Goal: Navigation & Orientation: Find specific page/section

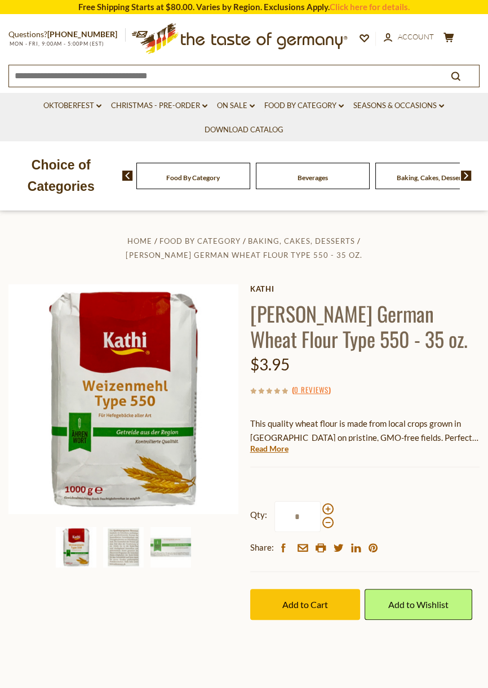
click at [248, 239] on span "Baking, Cakes, Desserts" at bounding box center [301, 241] width 107 height 9
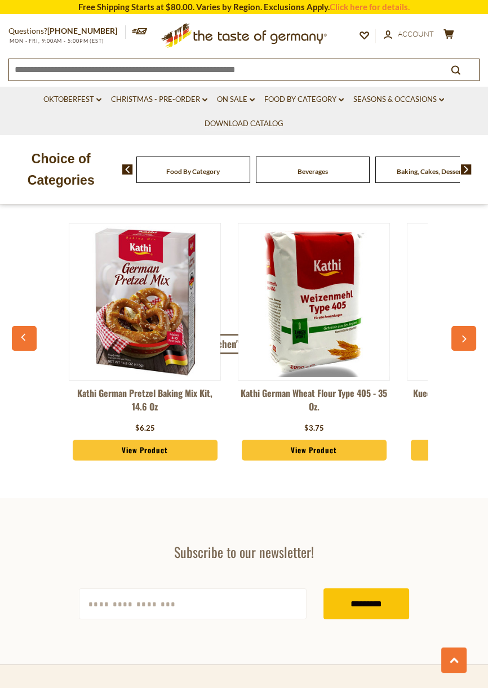
scroll to position [3566, 0]
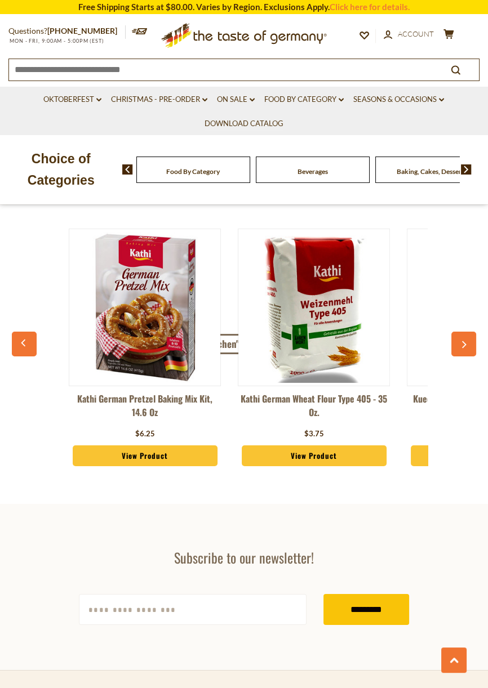
click at [460, 350] on button "button" at bounding box center [463, 344] width 25 height 25
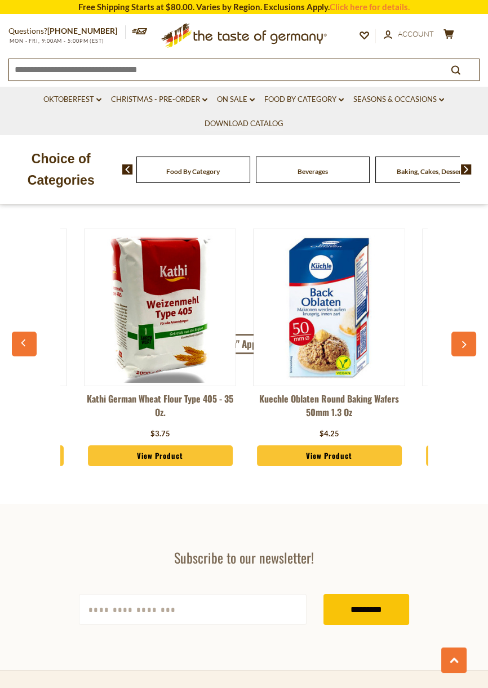
scroll to position [0, 169]
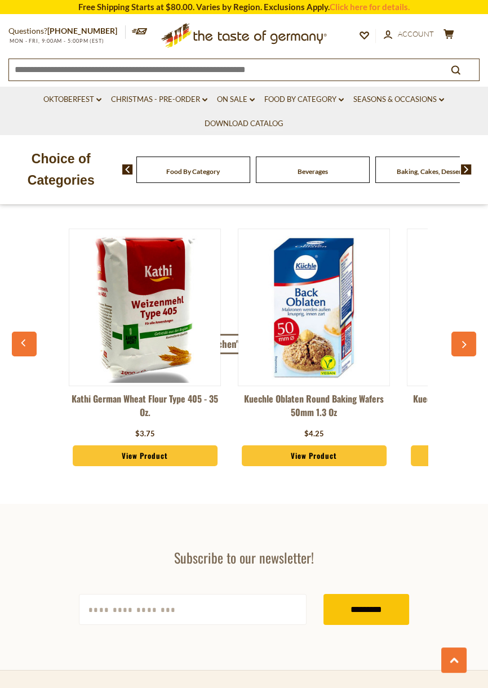
click at [460, 350] on button "button" at bounding box center [463, 344] width 25 height 25
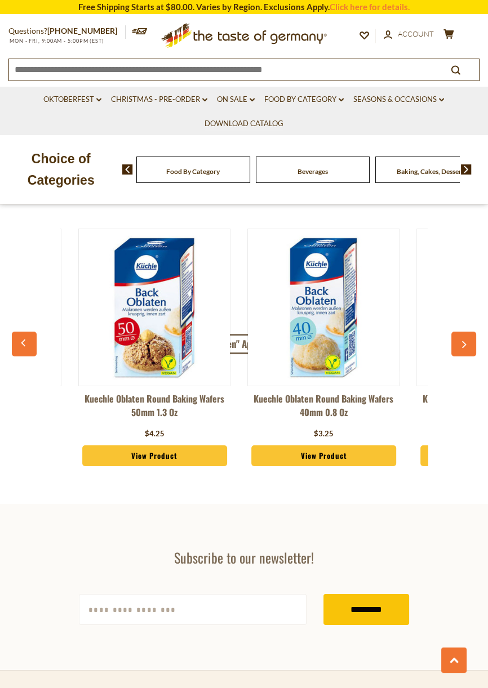
scroll to position [0, 338]
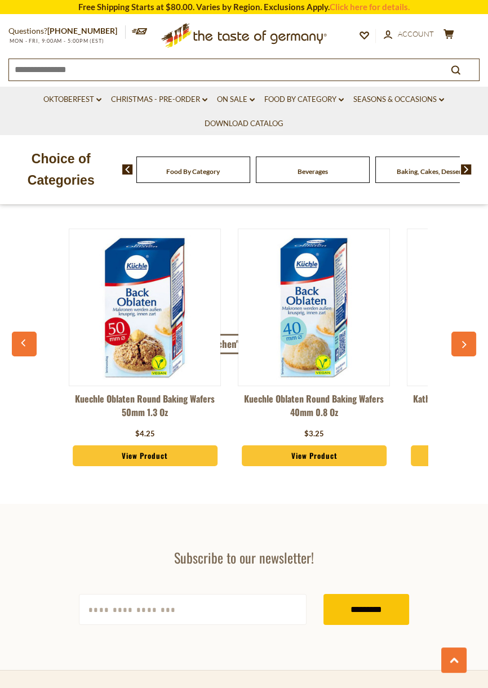
click at [457, 348] on button "button" at bounding box center [463, 344] width 25 height 25
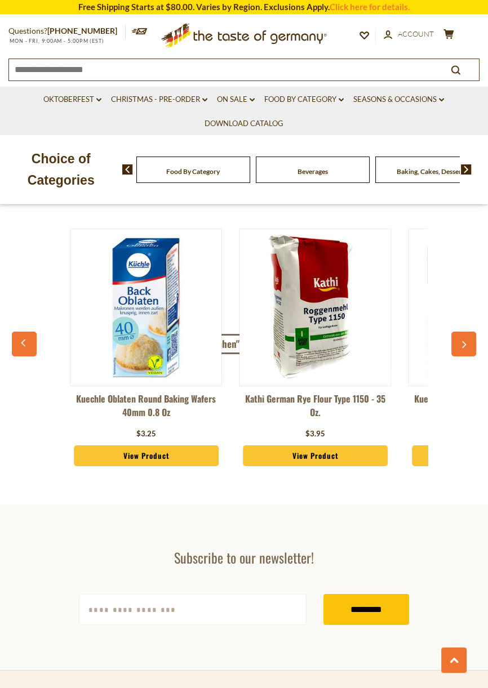
scroll to position [0, 507]
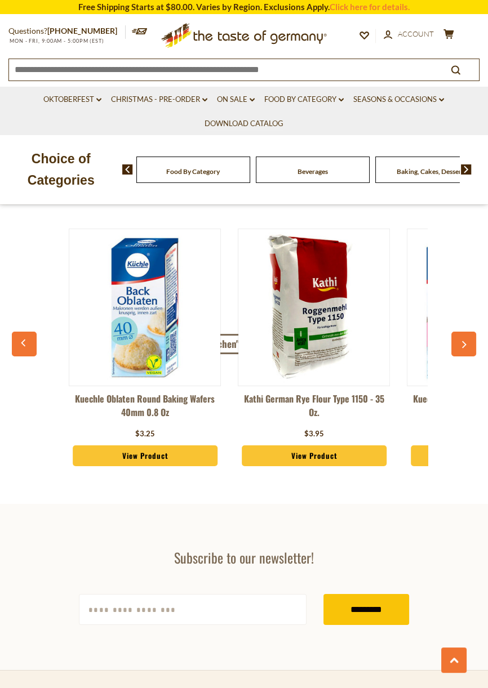
click at [459, 352] on button "button" at bounding box center [463, 344] width 25 height 25
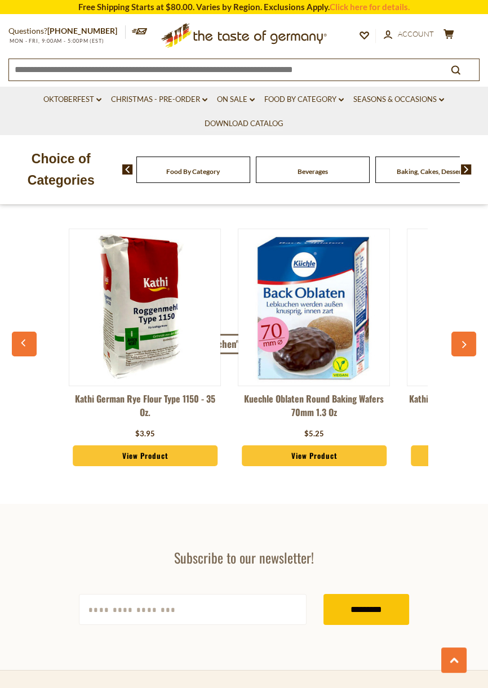
click at [459, 352] on button "button" at bounding box center [463, 344] width 25 height 25
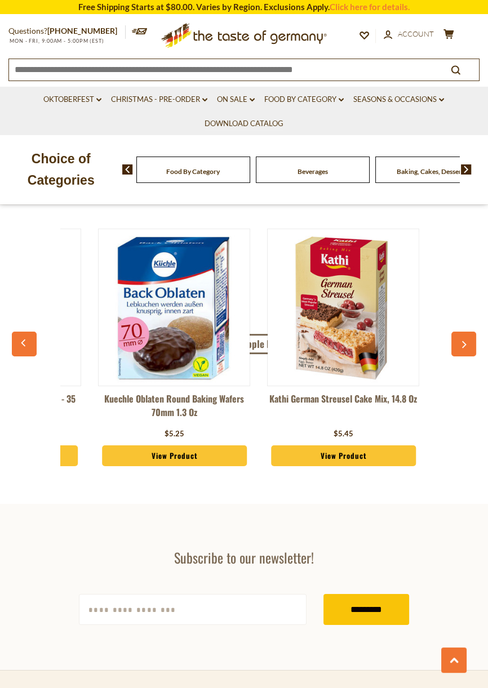
scroll to position [0, 845]
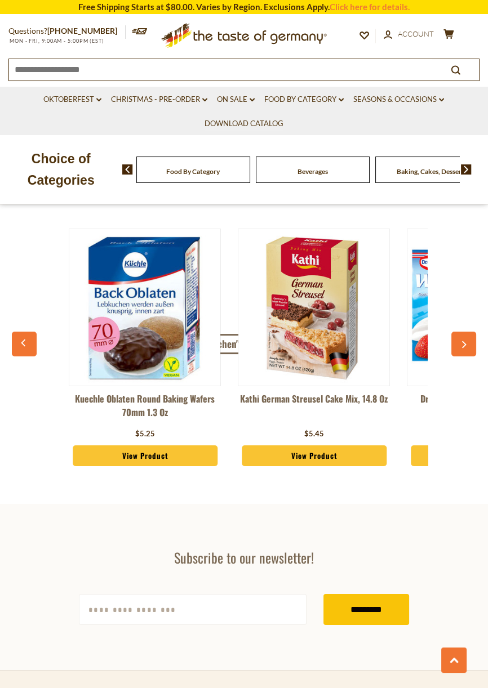
click at [459, 352] on button "button" at bounding box center [463, 344] width 25 height 25
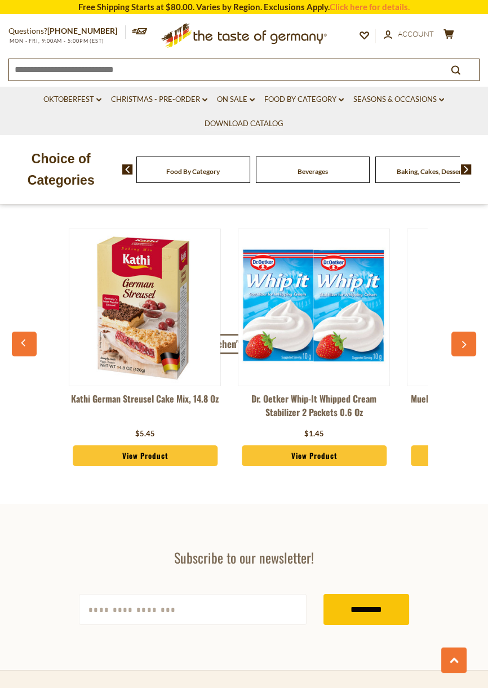
click at [27, 340] on icon "button" at bounding box center [23, 343] width 7 height 8
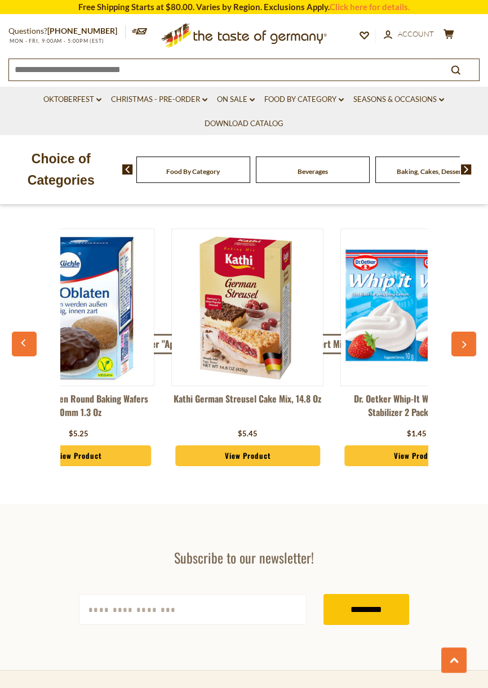
click at [28, 350] on button "button" at bounding box center [24, 344] width 25 height 25
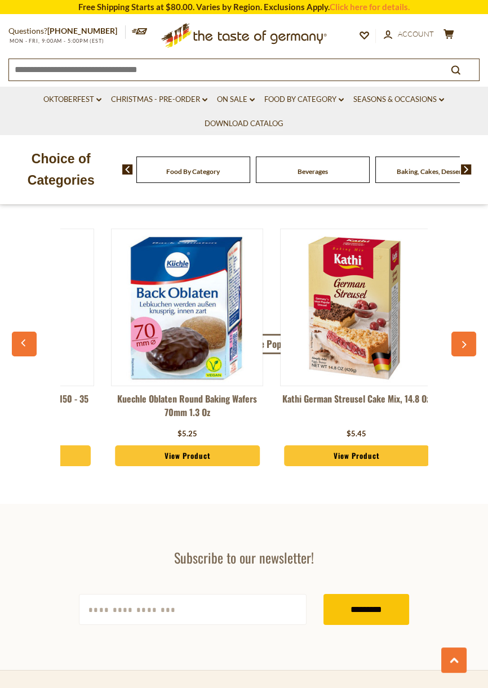
scroll to position [0, 735]
